Goal: Check status: Check status

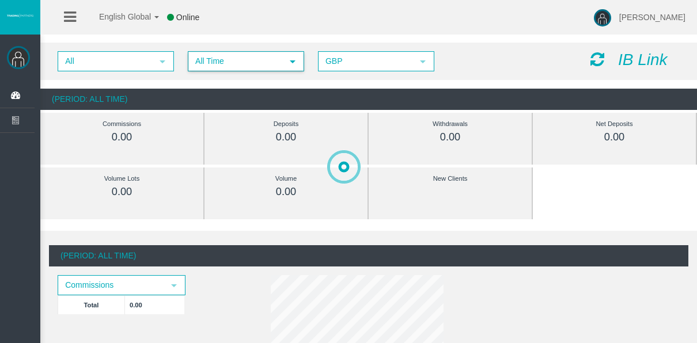
click at [214, 55] on span "All Time" at bounding box center [235, 61] width 93 height 18
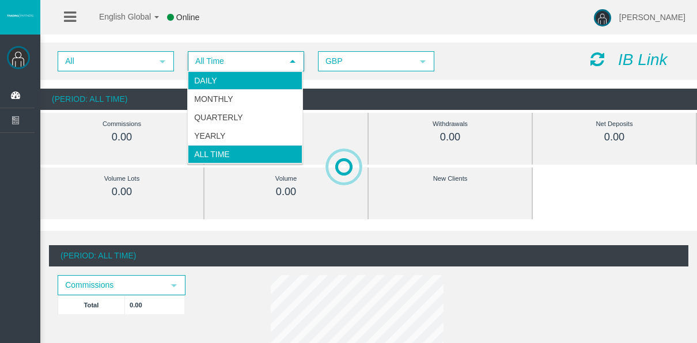
click at [222, 75] on li "Daily" at bounding box center [245, 80] width 115 height 18
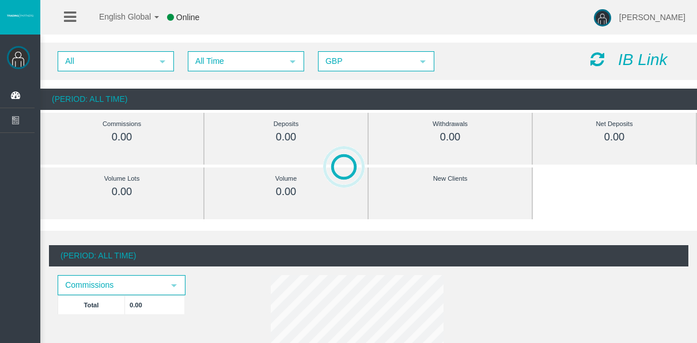
click at [241, 66] on span "All Time" at bounding box center [235, 61] width 93 height 18
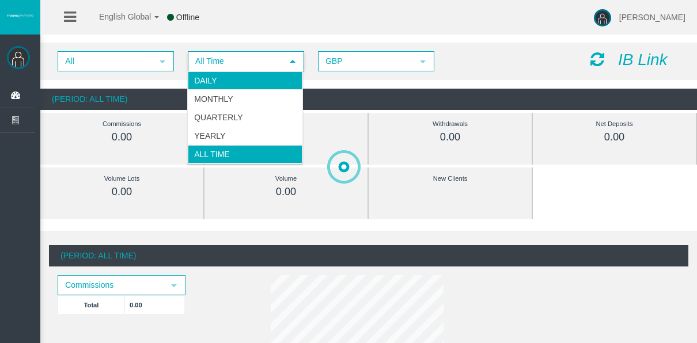
click at [232, 75] on li "Daily" at bounding box center [245, 80] width 115 height 18
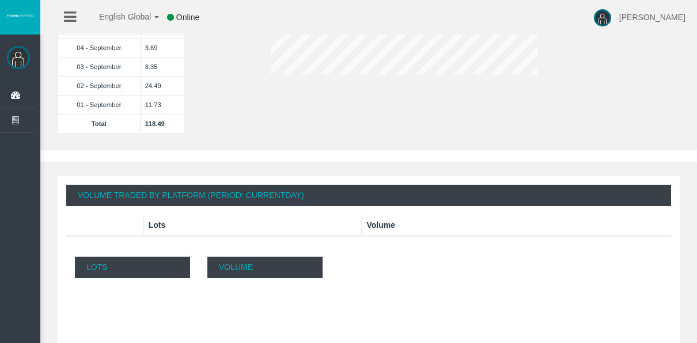
scroll to position [346, 0]
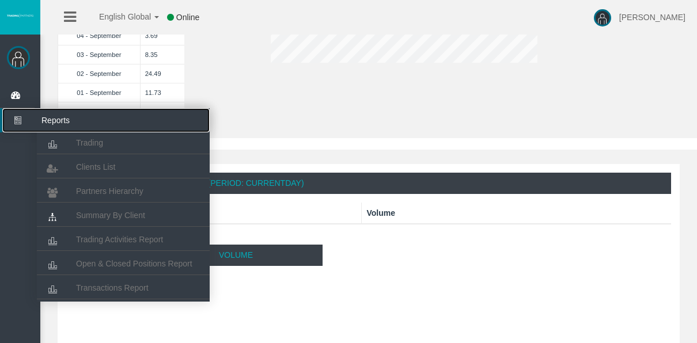
click at [29, 115] on icon at bounding box center [17, 120] width 31 height 24
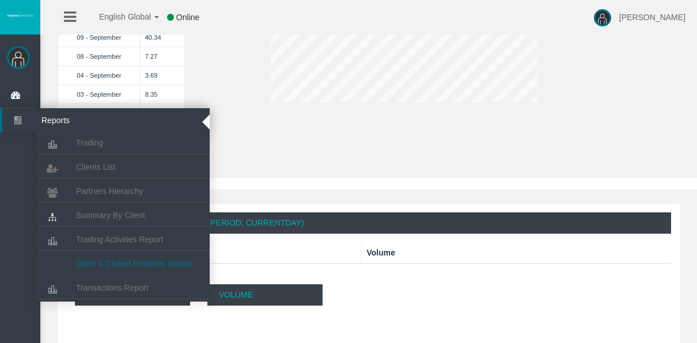
scroll to position [288, 0]
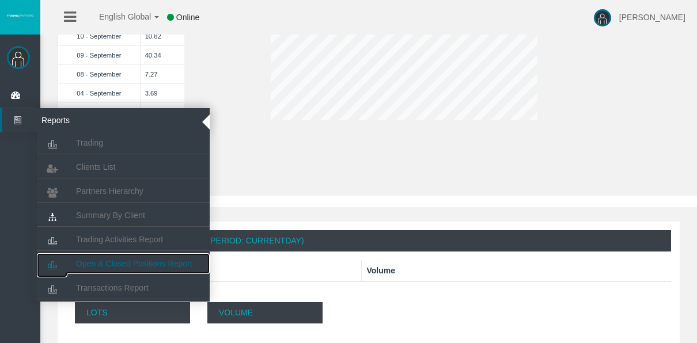
click at [130, 264] on span "Open & Closed Positions Report" at bounding box center [134, 263] width 116 height 9
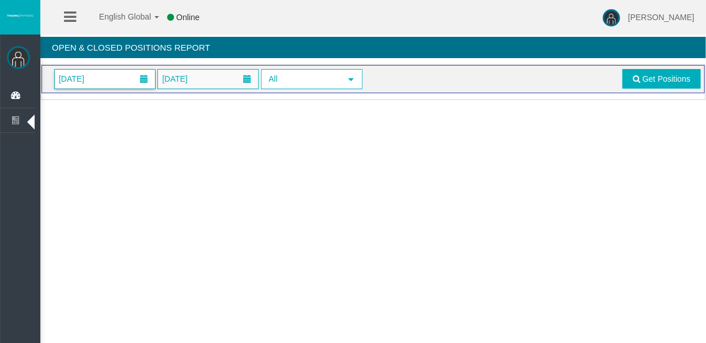
click at [113, 80] on span "[DATE]" at bounding box center [105, 79] width 100 height 19
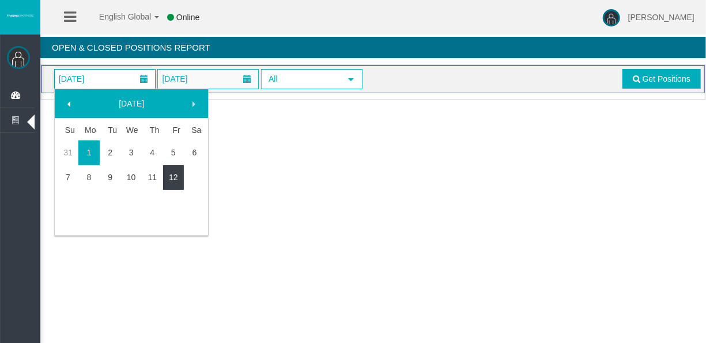
click at [183, 178] on link "12" at bounding box center [173, 177] width 21 height 21
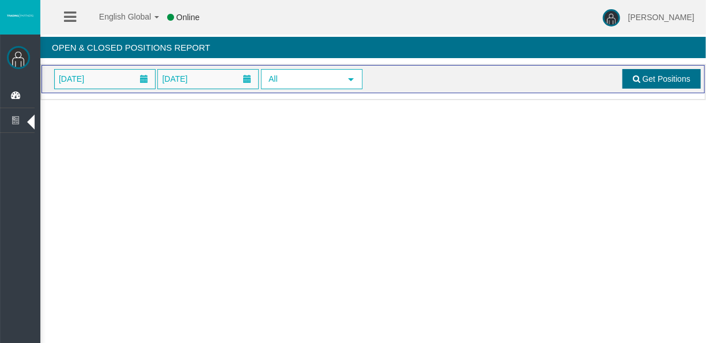
click at [661, 78] on span "Get Positions" at bounding box center [666, 78] width 48 height 9
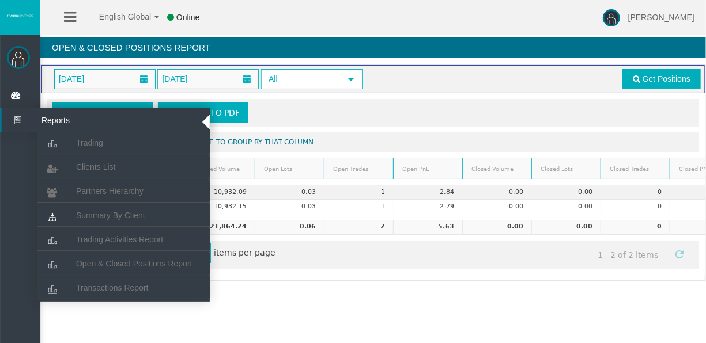
click at [10, 114] on icon at bounding box center [17, 120] width 31 height 24
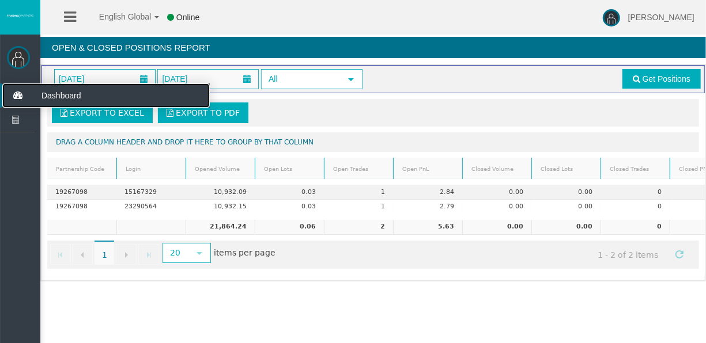
click at [22, 104] on icon at bounding box center [17, 96] width 31 height 24
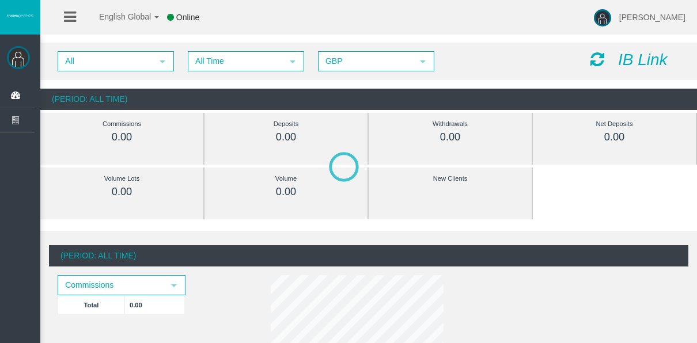
click at [226, 55] on span "All Time" at bounding box center [235, 61] width 93 height 18
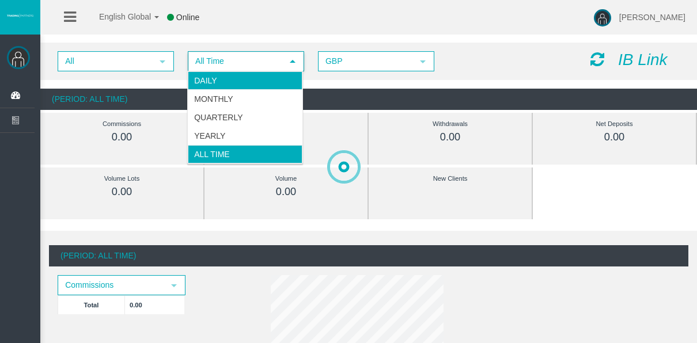
click at [220, 80] on li "Daily" at bounding box center [245, 80] width 115 height 18
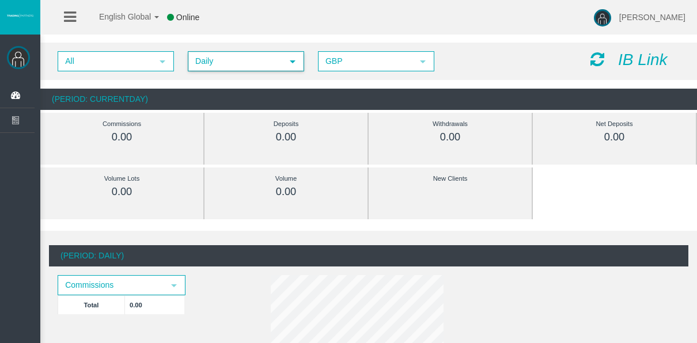
drag, startPoint x: 29, startPoint y: 152, endPoint x: 177, endPoint y: 254, distance: 179.0
click at [177, 254] on div "(Period: Daily)" at bounding box center [369, 255] width 640 height 21
